Goal: Information Seeking & Learning: Learn about a topic

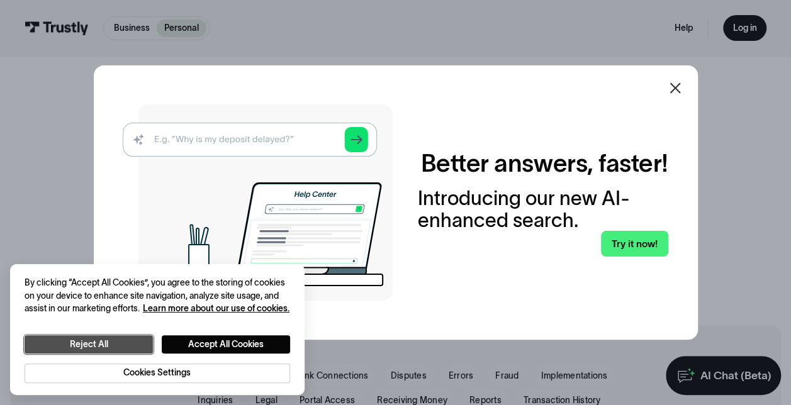
click at [115, 340] on button "Reject All" at bounding box center [89, 345] width 128 height 18
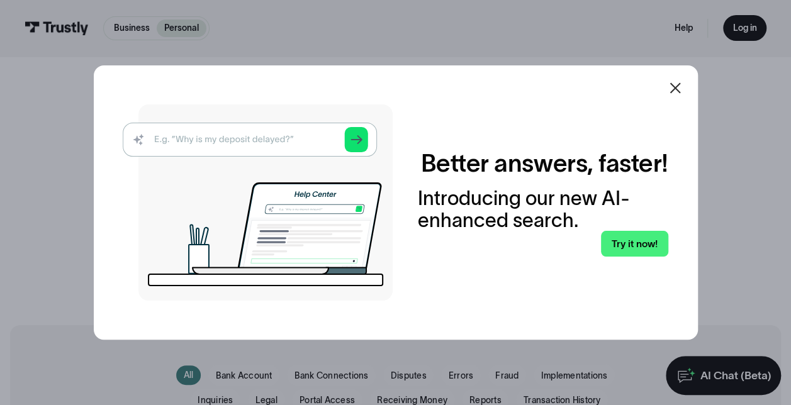
click at [261, 142] on img at bounding box center [258, 203] width 270 height 196
click at [264, 136] on img at bounding box center [258, 203] width 270 height 196
click at [631, 240] on link "Try it now!" at bounding box center [634, 244] width 67 height 26
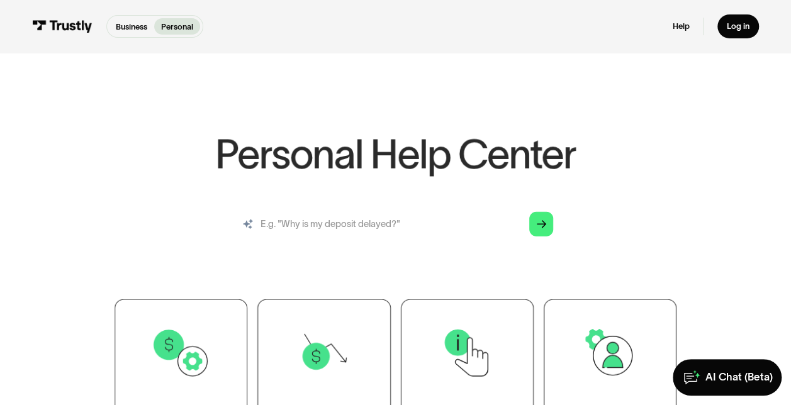
click at [405, 222] on input "search" at bounding box center [396, 224] width 334 height 37
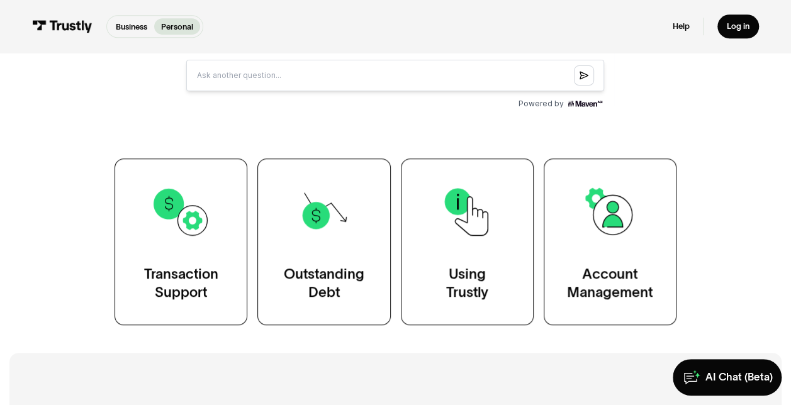
scroll to position [378, 0]
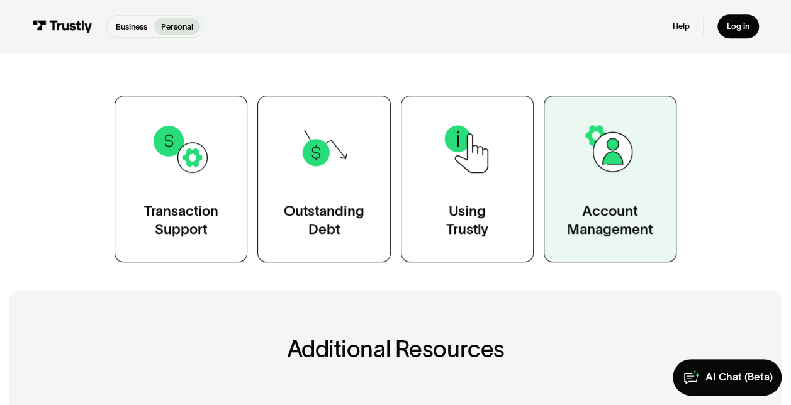
type input "How do I update my AT&T account info?"
click at [631, 136] on img at bounding box center [610, 149] width 60 height 60
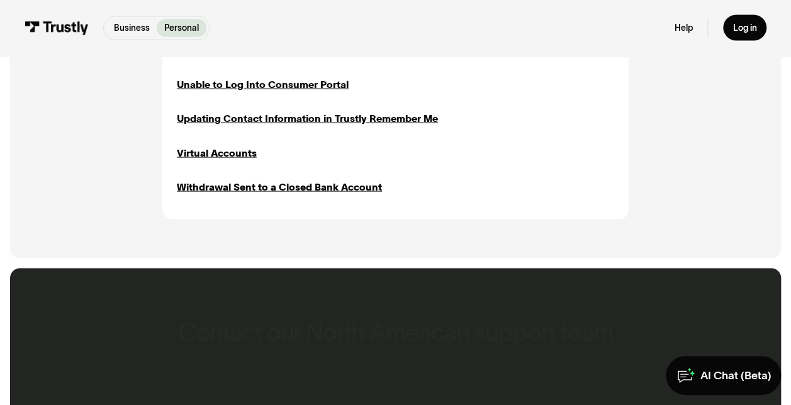
scroll to position [1196, 0]
